Goal: Task Accomplishment & Management: Complete application form

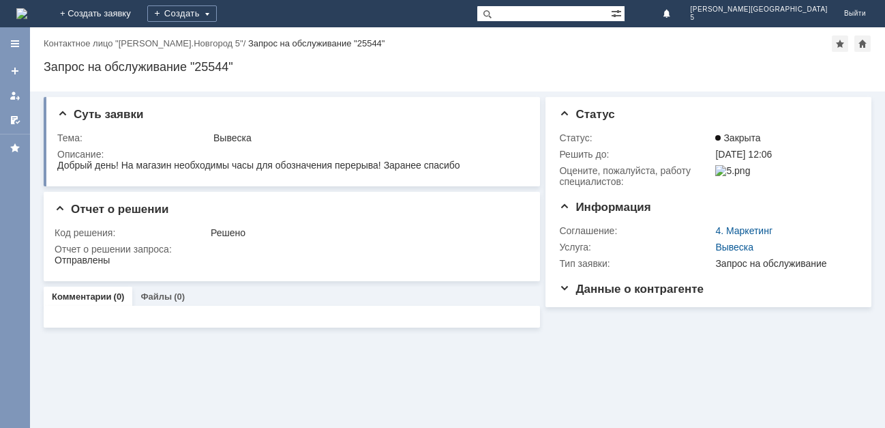
click at [27, 12] on img at bounding box center [21, 13] width 11 height 11
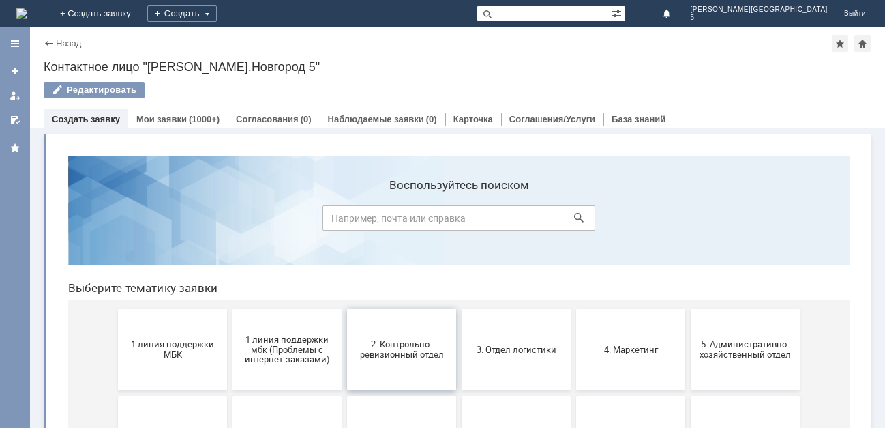
click at [407, 342] on span "2. Контрольно-ревизионный отдел" at bounding box center [401, 349] width 101 height 20
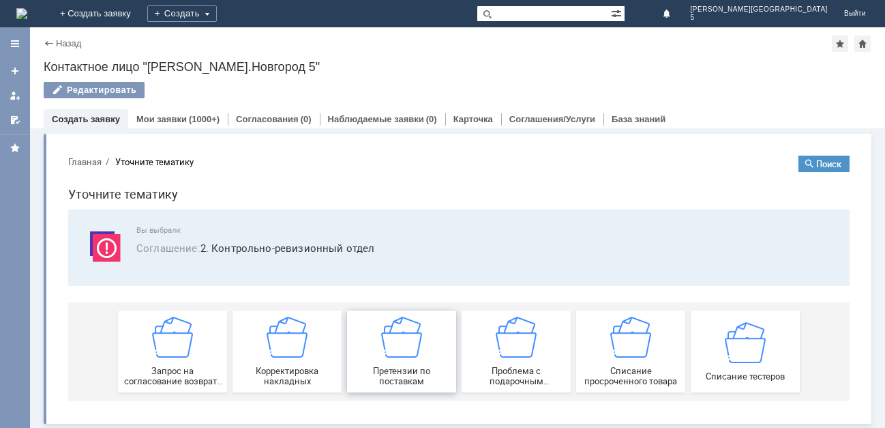
click at [411, 361] on div "Претензии по поставкам" at bounding box center [401, 351] width 101 height 70
click at [181, 119] on link "Мои заявки" at bounding box center [161, 119] width 50 height 10
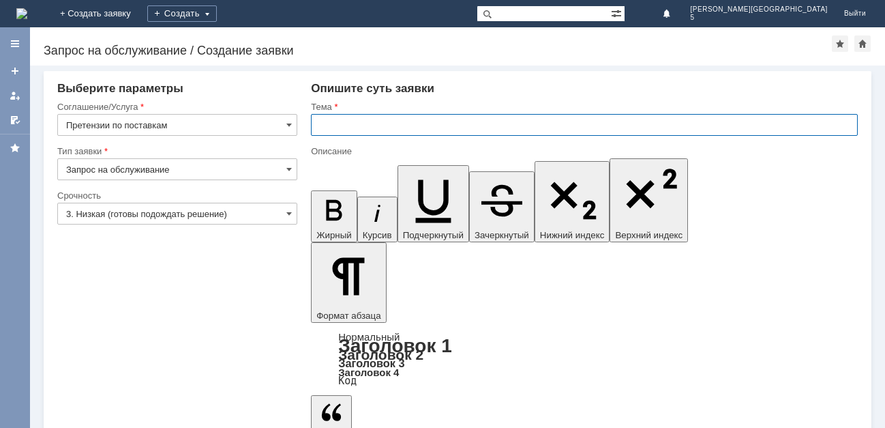
click at [341, 123] on input "text" at bounding box center [584, 125] width 547 height 22
type input "акт расх [DATE]"
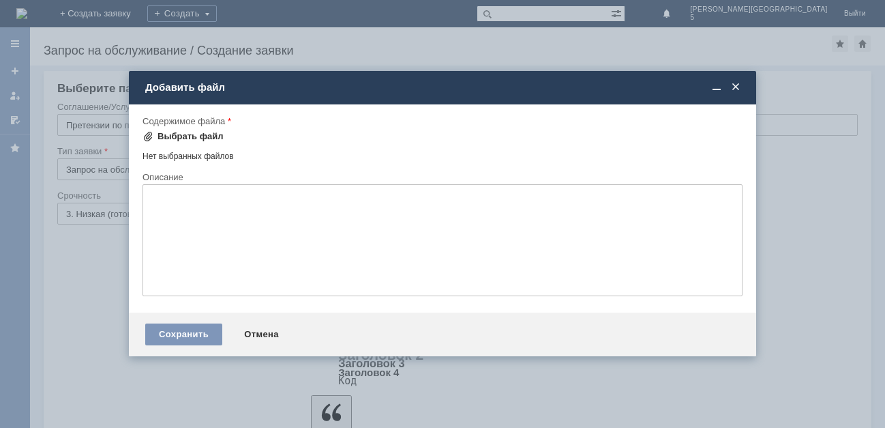
click at [162, 130] on div "Выбрать файл" at bounding box center [183, 136] width 81 height 16
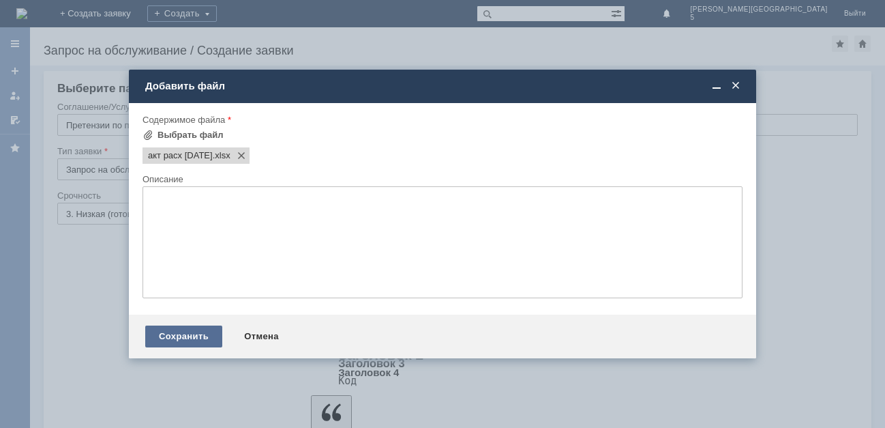
click at [179, 332] on div "Сохранить" at bounding box center [183, 336] width 77 height 22
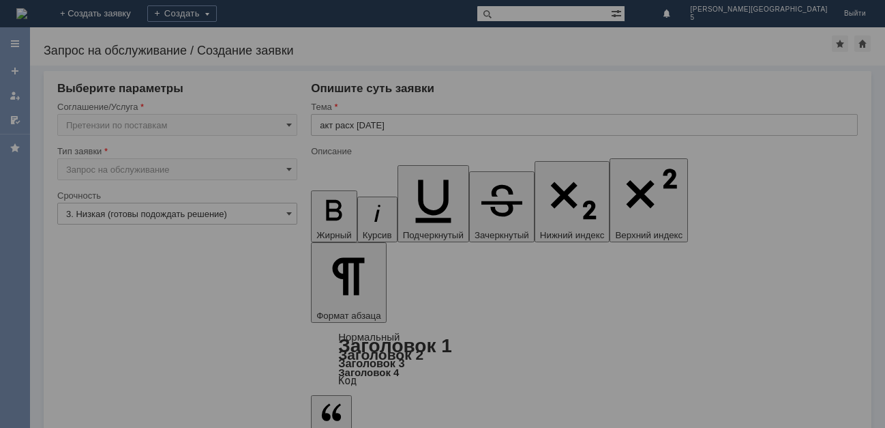
click at [100, 387] on div at bounding box center [442, 214] width 885 height 428
